Goal: Task Accomplishment & Management: Complete application form

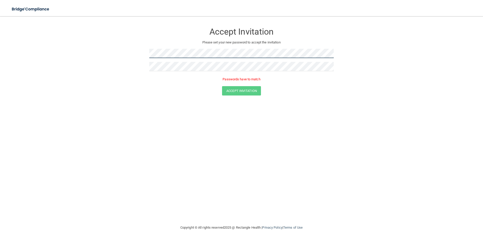
click at [93, 53] on form "Accept Invitation Please set your new password to accept the invitation Passwor…" at bounding box center [241, 61] width 463 height 80
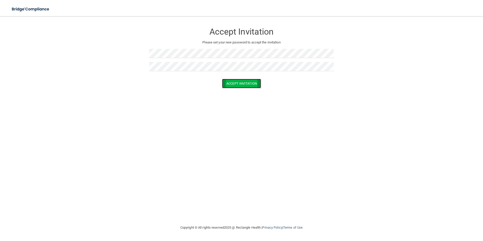
click at [240, 83] on button "Accept Invitation" at bounding box center [241, 83] width 39 height 9
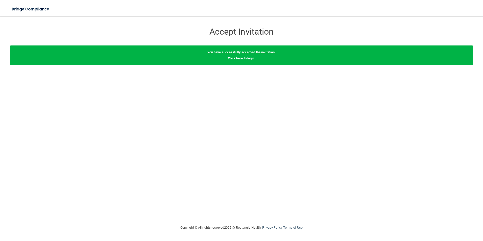
click at [246, 59] on link "Click here to login" at bounding box center [241, 58] width 26 height 4
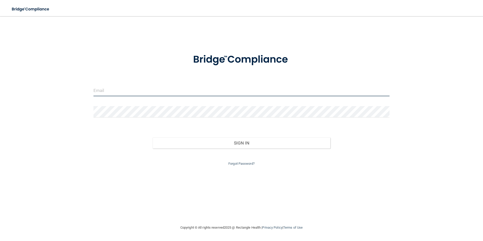
click at [113, 90] on input "email" at bounding box center [241, 90] width 296 height 11
type input "[EMAIL_ADDRESS][DOMAIN_NAME]"
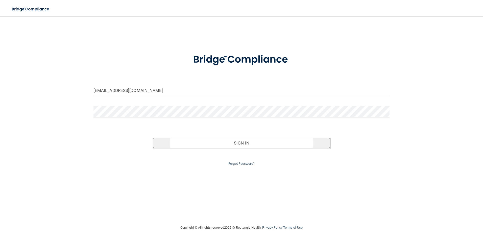
click at [241, 142] on button "Sign In" at bounding box center [242, 142] width 178 height 11
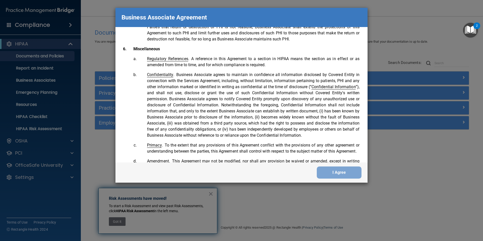
scroll to position [1030, 0]
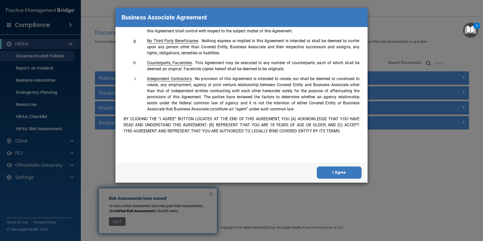
click at [344, 174] on button "I Agree" at bounding box center [339, 172] width 45 height 12
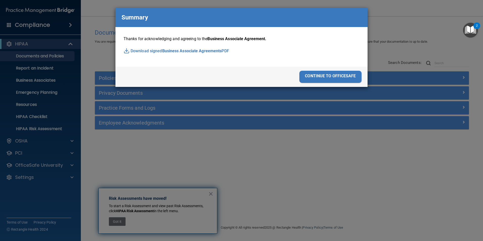
click at [316, 75] on div "continue to officesafe" at bounding box center [330, 77] width 62 height 12
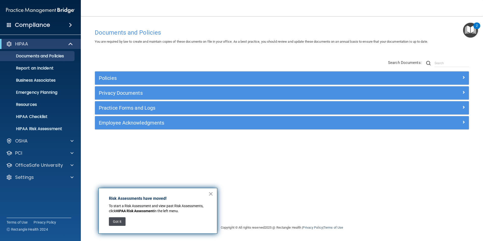
click at [116, 222] on button "Got it" at bounding box center [117, 221] width 17 height 9
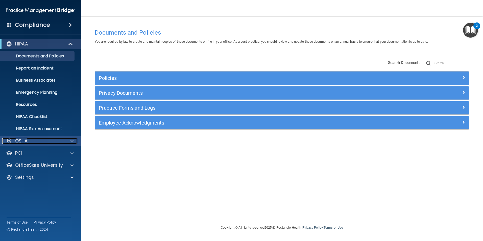
click at [31, 138] on div "OSHA" at bounding box center [33, 141] width 63 height 6
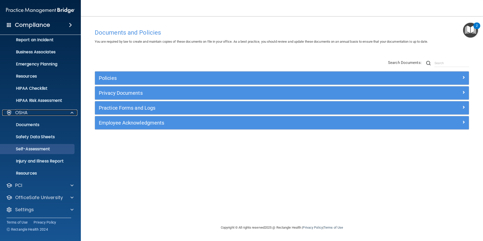
scroll to position [29, 0]
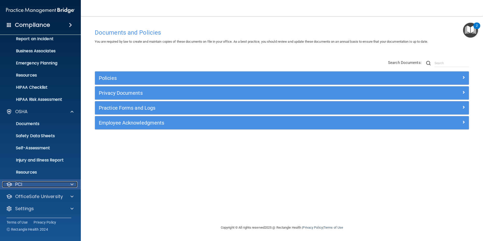
click at [16, 185] on p "PCI" at bounding box center [18, 184] width 7 height 6
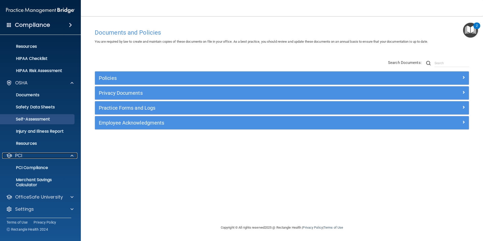
scroll to position [59, 0]
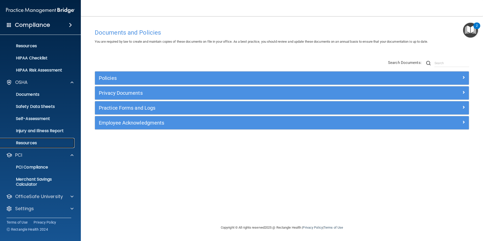
click at [23, 141] on p "Resources" at bounding box center [37, 142] width 69 height 5
